Goal: Information Seeking & Learning: Learn about a topic

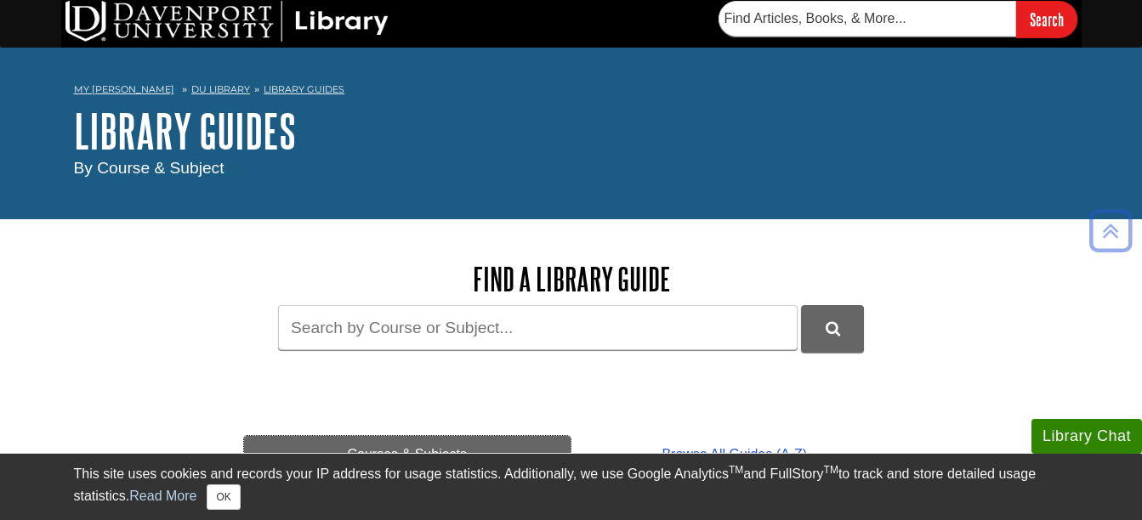
scroll to position [3, 0]
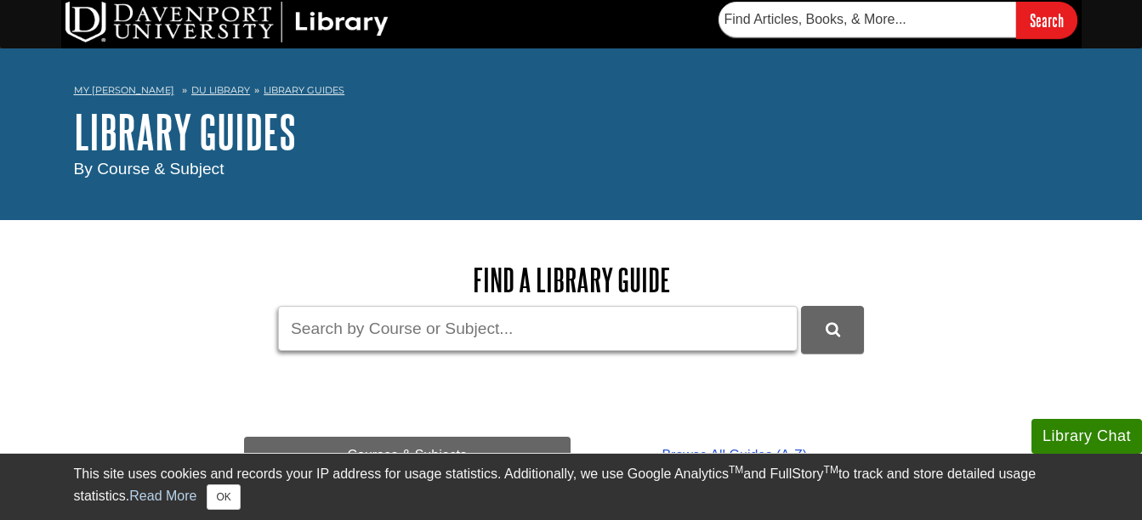
click at [407, 343] on input "Guide Search Terms" at bounding box center [537, 328] width 519 height 45
type input "apa help"
click at [801, 306] on button "DU Library Guides Search" at bounding box center [832, 329] width 63 height 47
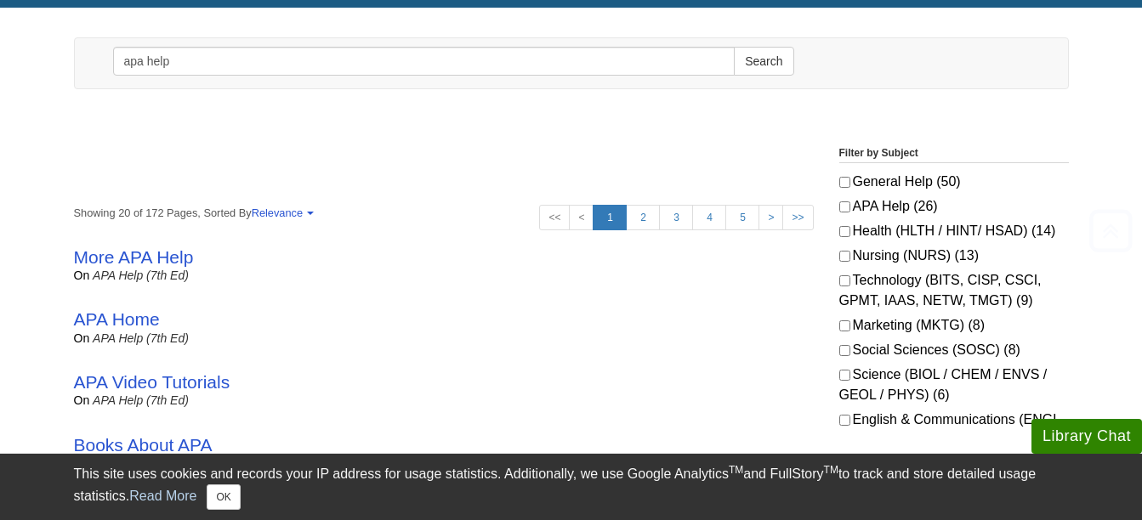
scroll to position [192, 0]
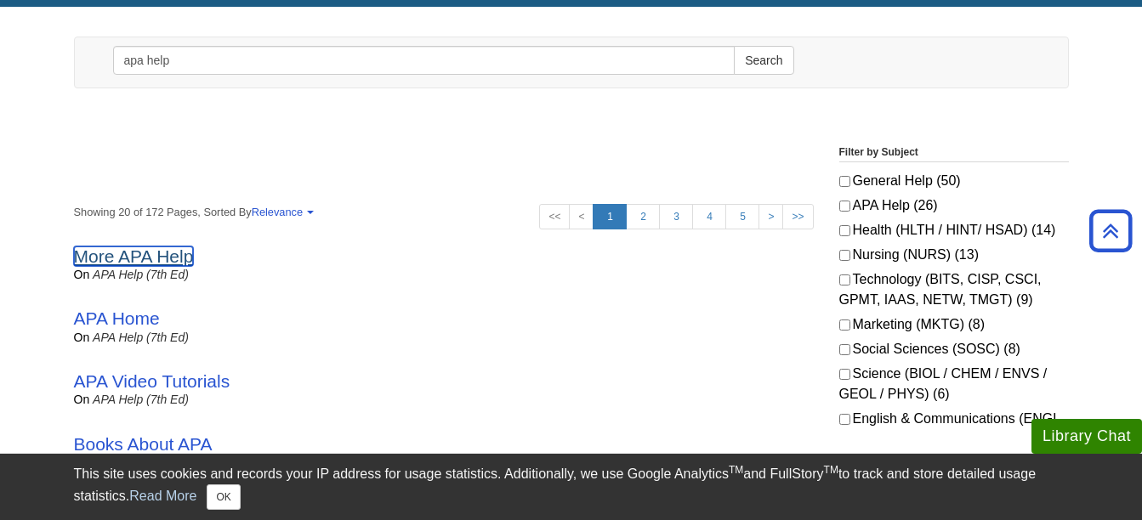
click at [148, 264] on link "More APA Help" at bounding box center [134, 257] width 120 height 20
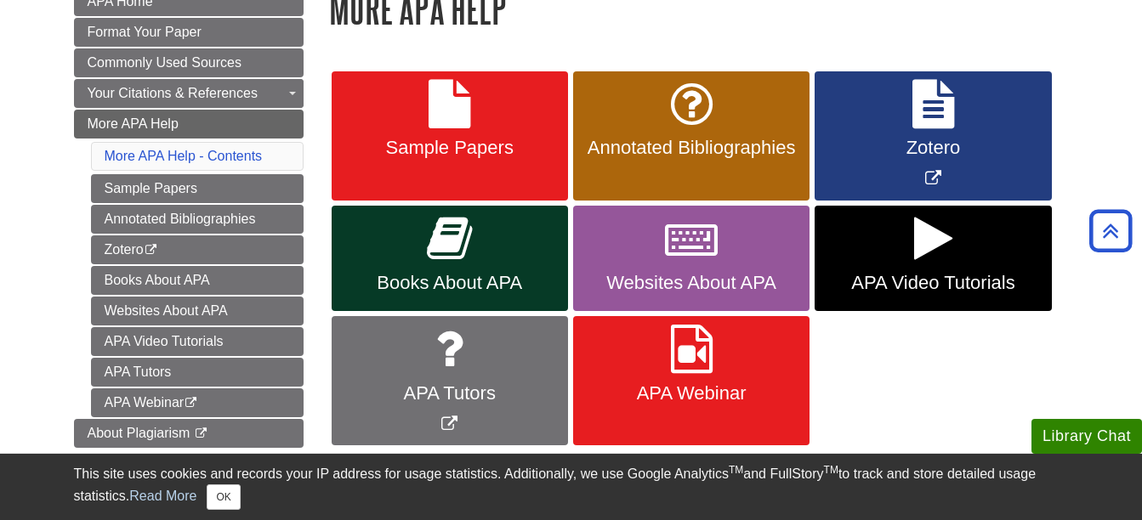
scroll to position [268, 0]
